Goal: Information Seeking & Learning: Find specific fact

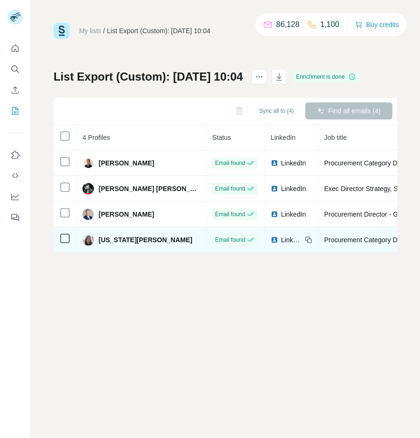
click at [128, 253] on td "[US_STATE][PERSON_NAME]" at bounding box center [142, 240] width 130 height 26
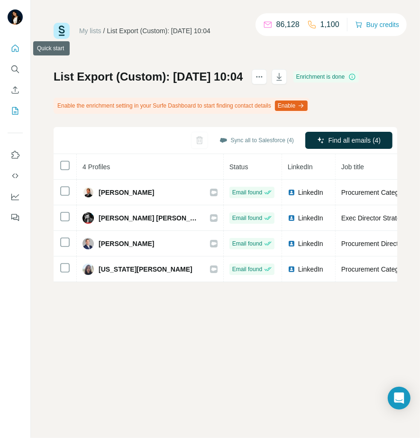
click at [21, 49] on button "Quick start" at bounding box center [15, 48] width 15 height 17
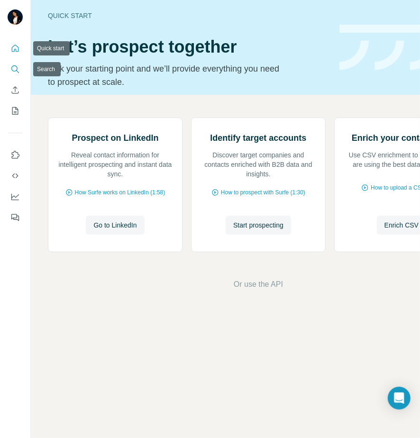
click at [19, 70] on icon "Search" at bounding box center [14, 68] width 9 height 9
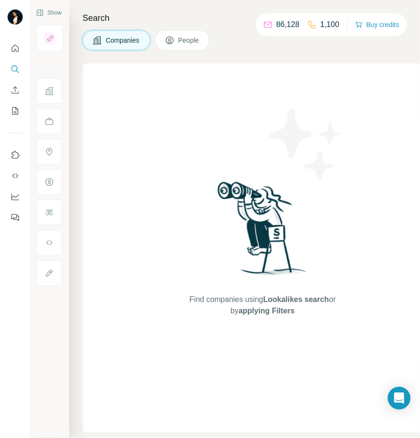
click at [193, 33] on button "People" at bounding box center [182, 40] width 55 height 20
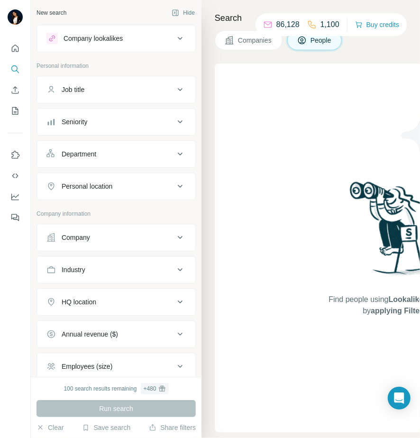
click at [243, 43] on span "Companies" at bounding box center [255, 40] width 35 height 9
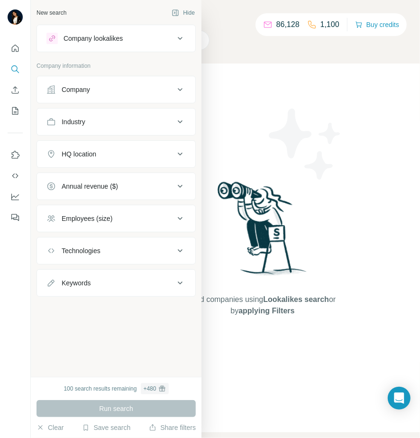
click at [72, 90] on div "Company" at bounding box center [76, 89] width 28 height 9
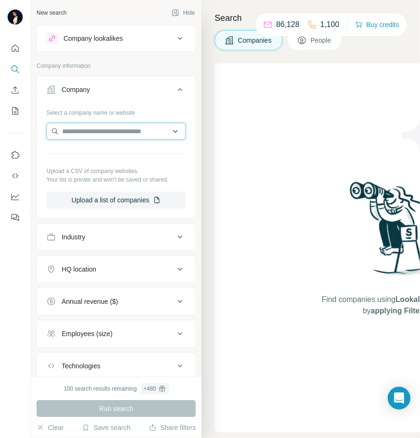
click at [82, 132] on input "text" at bounding box center [115, 131] width 139 height 17
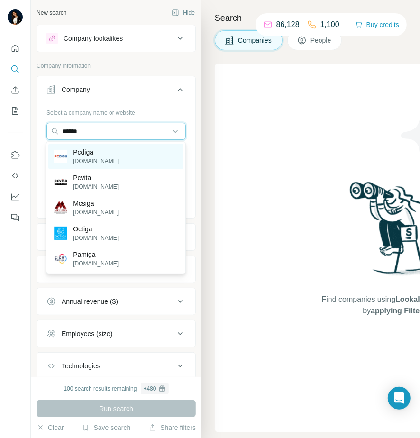
type input "******"
click at [103, 155] on p "Pcdiga" at bounding box center [96, 151] width 46 height 9
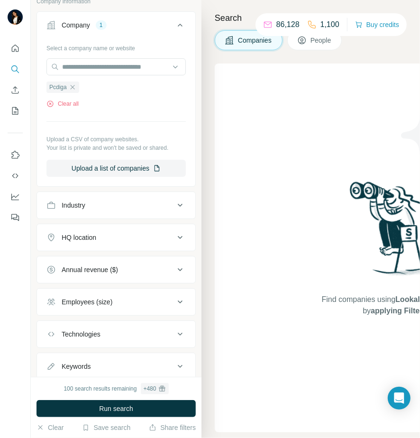
scroll to position [91, 0]
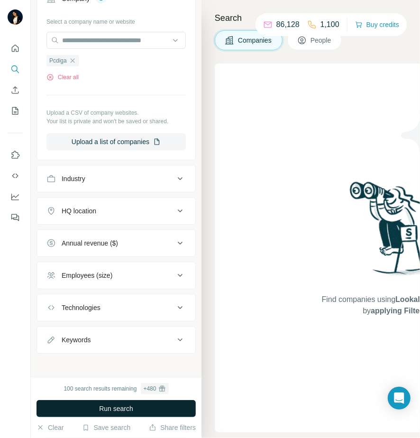
click at [134, 405] on button "Run search" at bounding box center [116, 408] width 159 height 17
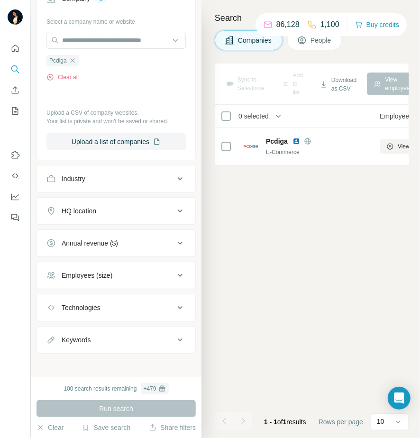
scroll to position [0, 17]
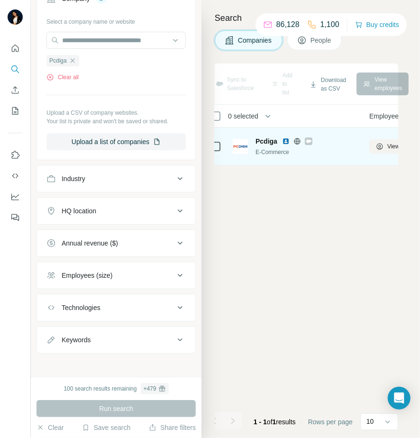
click at [258, 141] on span "Pcdiga" at bounding box center [267, 141] width 22 height 9
click at [379, 143] on button "View 85 employees" at bounding box center [406, 146] width 74 height 14
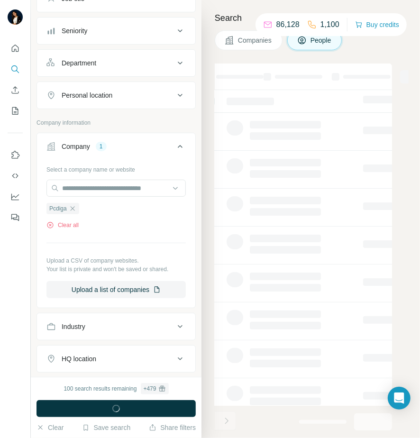
scroll to position [238, 0]
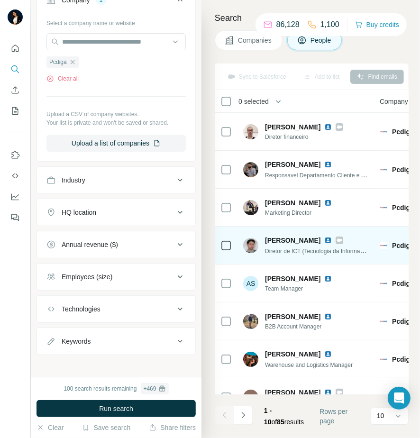
drag, startPoint x: 302, startPoint y: 241, endPoint x: 309, endPoint y: 240, distance: 6.2
click at [302, 241] on span "[PERSON_NAME]" at bounding box center [292, 240] width 55 height 9
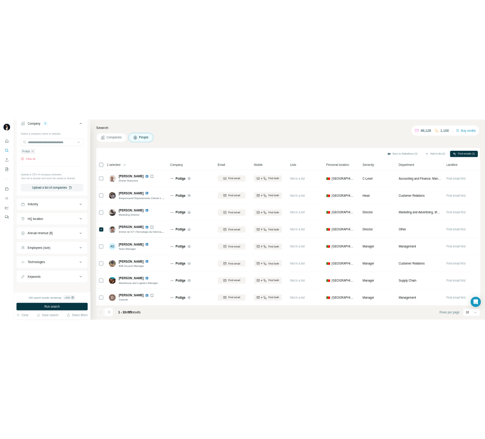
scroll to position [229, 0]
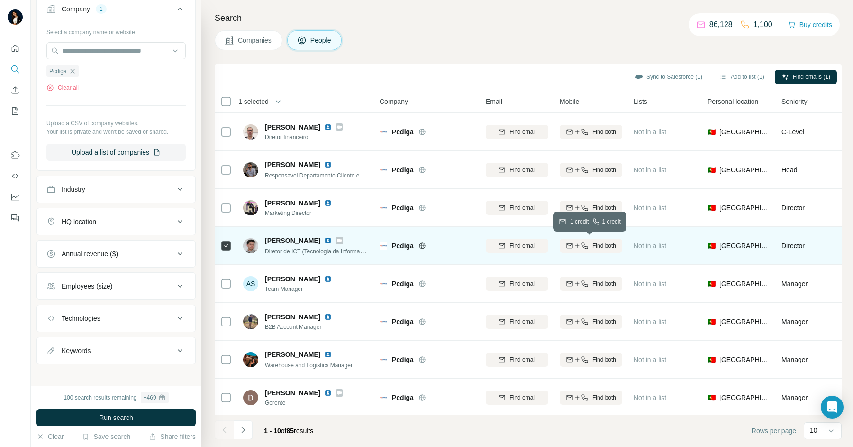
click at [420, 250] on button "Find both" at bounding box center [591, 245] width 63 height 14
click at [420, 245] on icon at bounding box center [641, 244] width 9 height 9
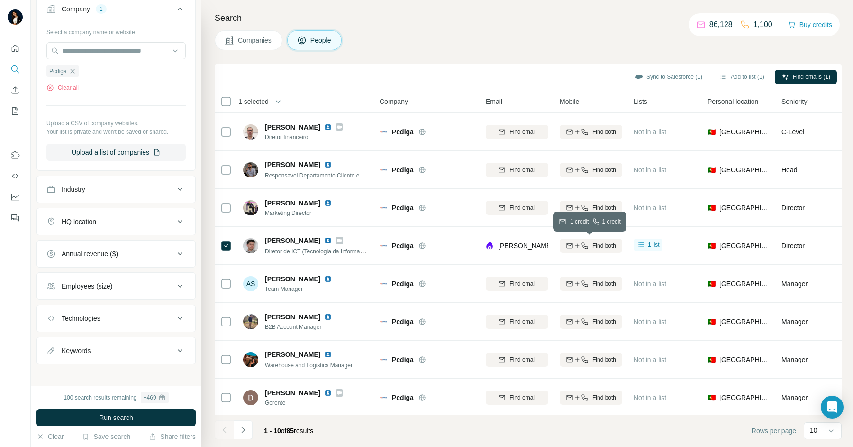
click at [420, 247] on icon "button" at bounding box center [578, 246] width 8 height 8
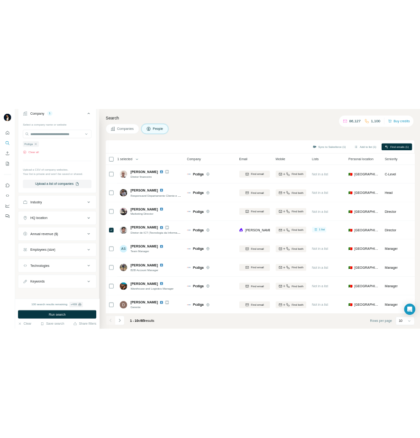
scroll to position [238, 0]
